Goal: Check status: Check status

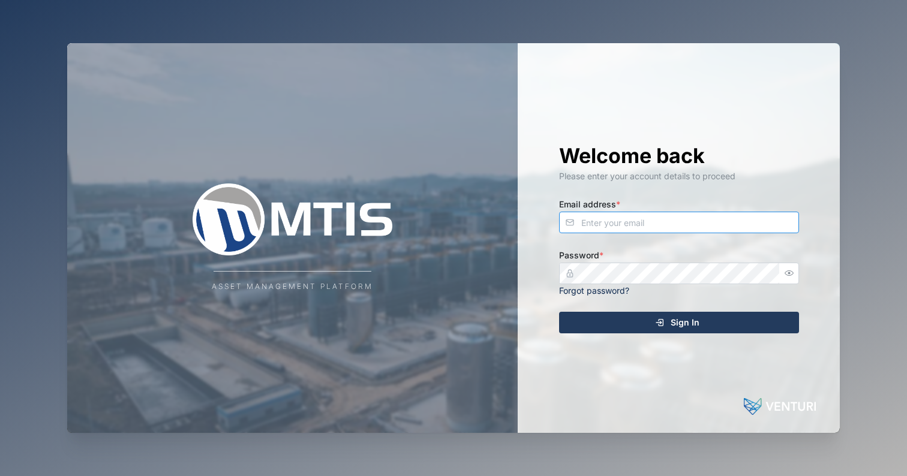
type input "[EMAIL_ADDRESS][DOMAIN_NAME]"
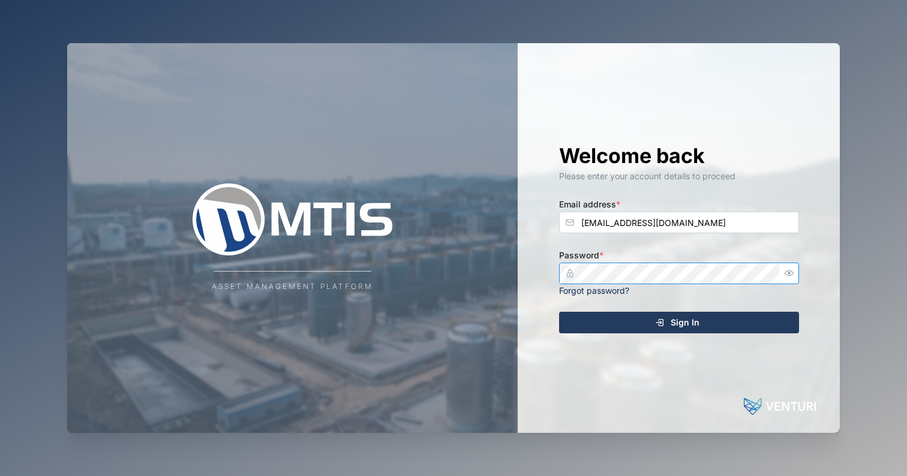
click at [679, 322] on button "Sign In" at bounding box center [679, 323] width 240 height 22
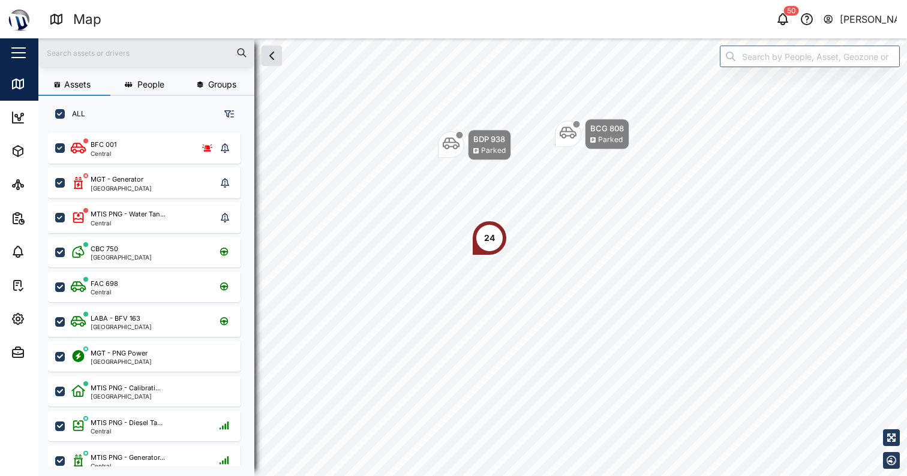
scroll to position [329, 188]
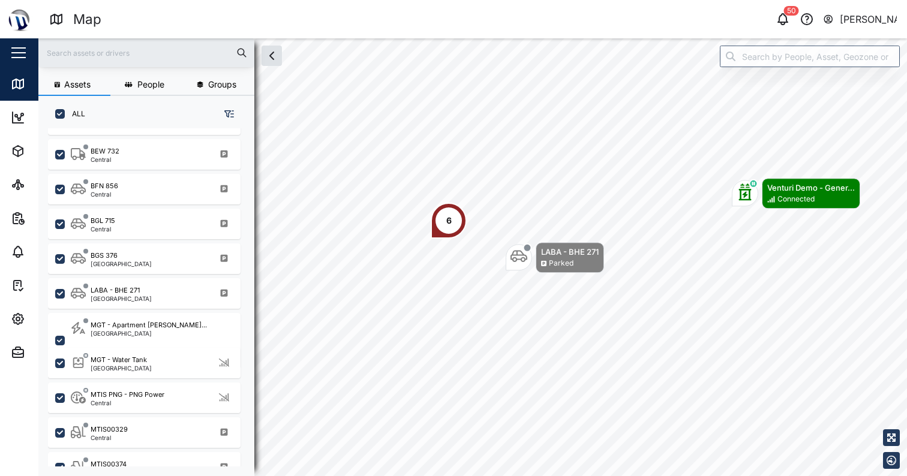
scroll to position [553, 0]
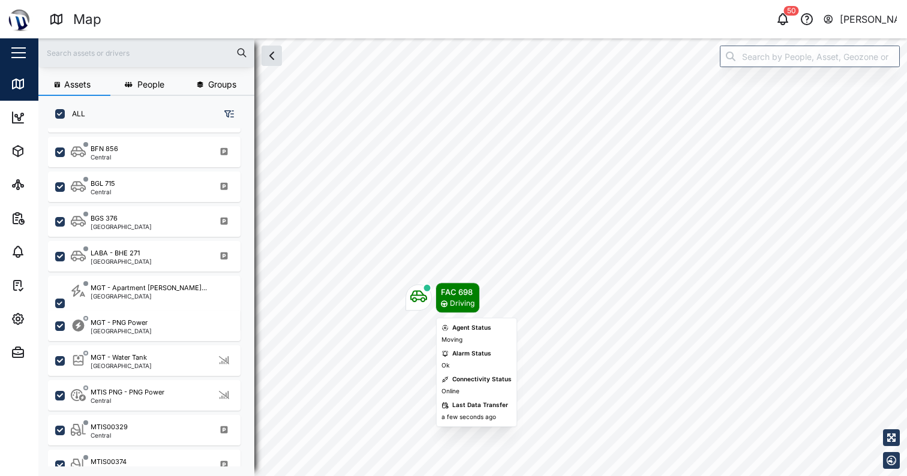
click at [417, 304] on icon "Map marker" at bounding box center [418, 296] width 17 height 17
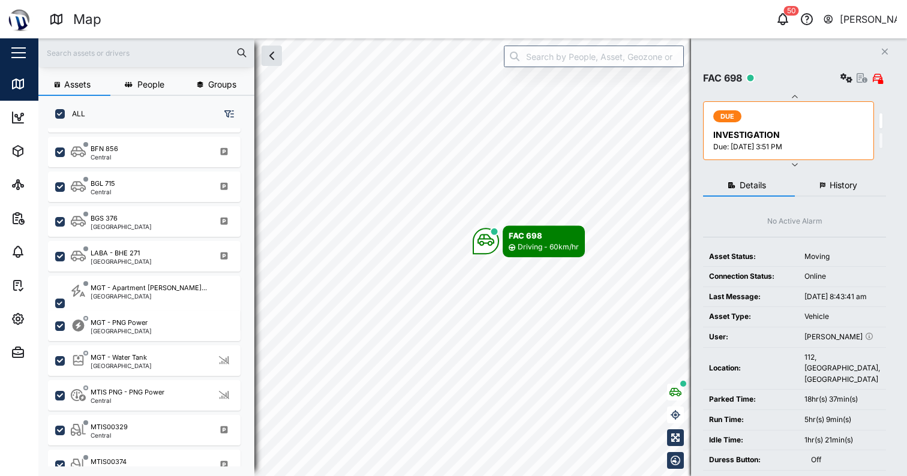
click at [823, 179] on button "History" at bounding box center [841, 186] width 92 height 22
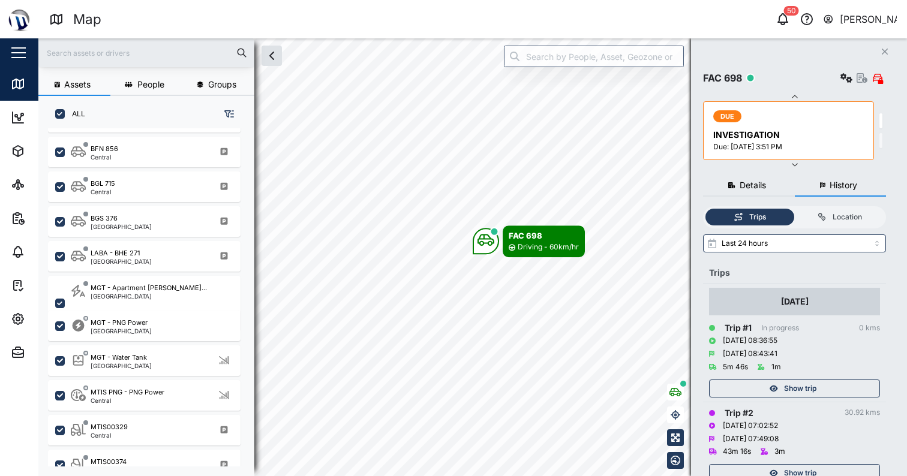
scroll to position [61, 0]
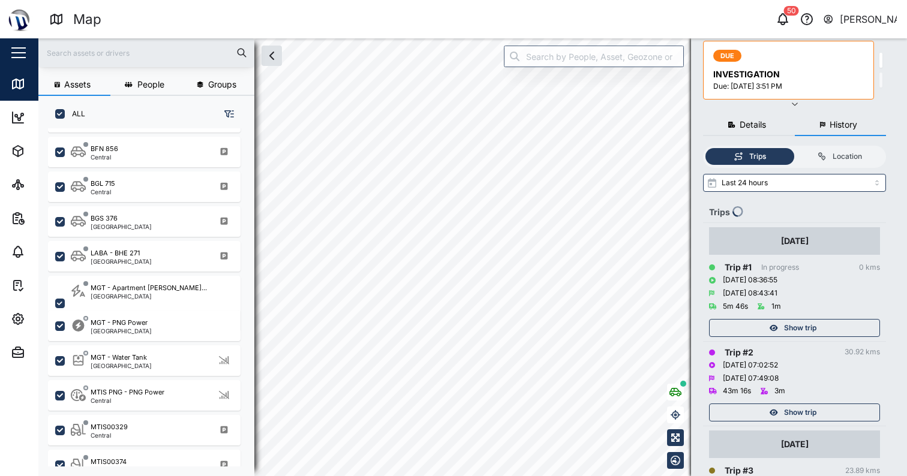
click at [853, 406] on div "Show trip" at bounding box center [793, 412] width 156 height 17
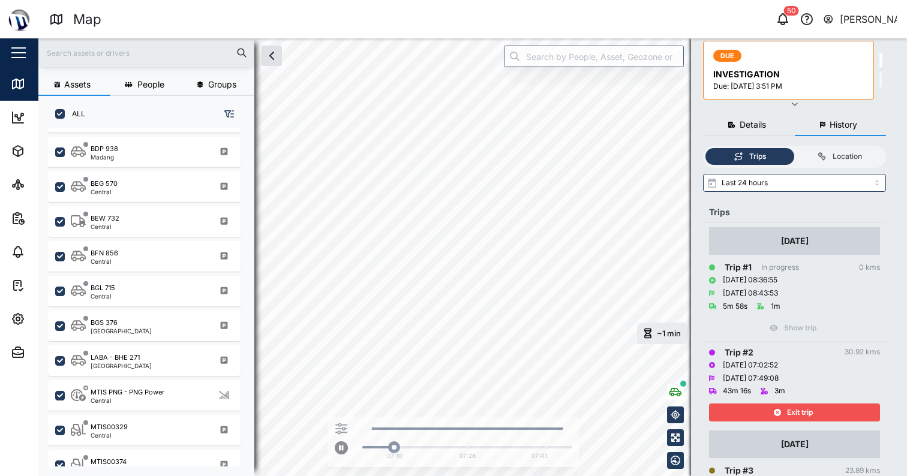
click at [788, 404] on span "Exit trip" at bounding box center [800, 412] width 26 height 17
